Goal: Task Accomplishment & Management: Use online tool/utility

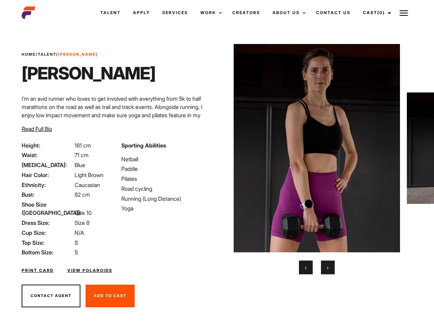
click at [375, 13] on link "Cast (0)" at bounding box center [376, 12] width 38 height 19
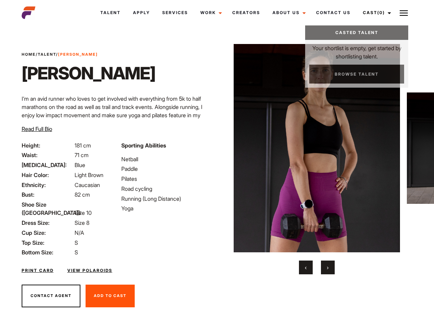
click at [404, 13] on img at bounding box center [403, 13] width 8 height 8
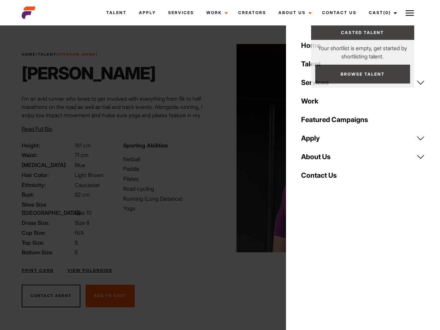
click at [316, 159] on img at bounding box center [319, 148] width 167 height 208
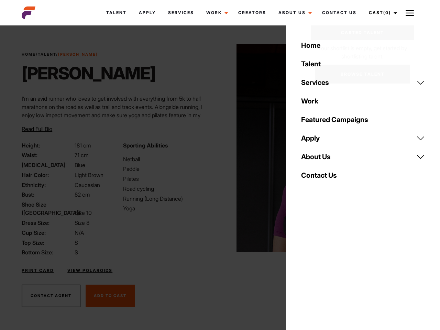
click at [217, 148] on div "Sporting Abilities Netball Paddle Pilates Road cycling Running (Long Distance) …" at bounding box center [169, 198] width 101 height 115
click at [306, 267] on div "Home Talent Services Talent Casting Photography Videography Creative Hair and M…" at bounding box center [363, 165] width 154 height 330
click at [328, 267] on div "Home Talent Services Talent Casting Photography Videography Creative Hair and M…" at bounding box center [363, 165] width 154 height 330
